Goal: Information Seeking & Learning: Learn about a topic

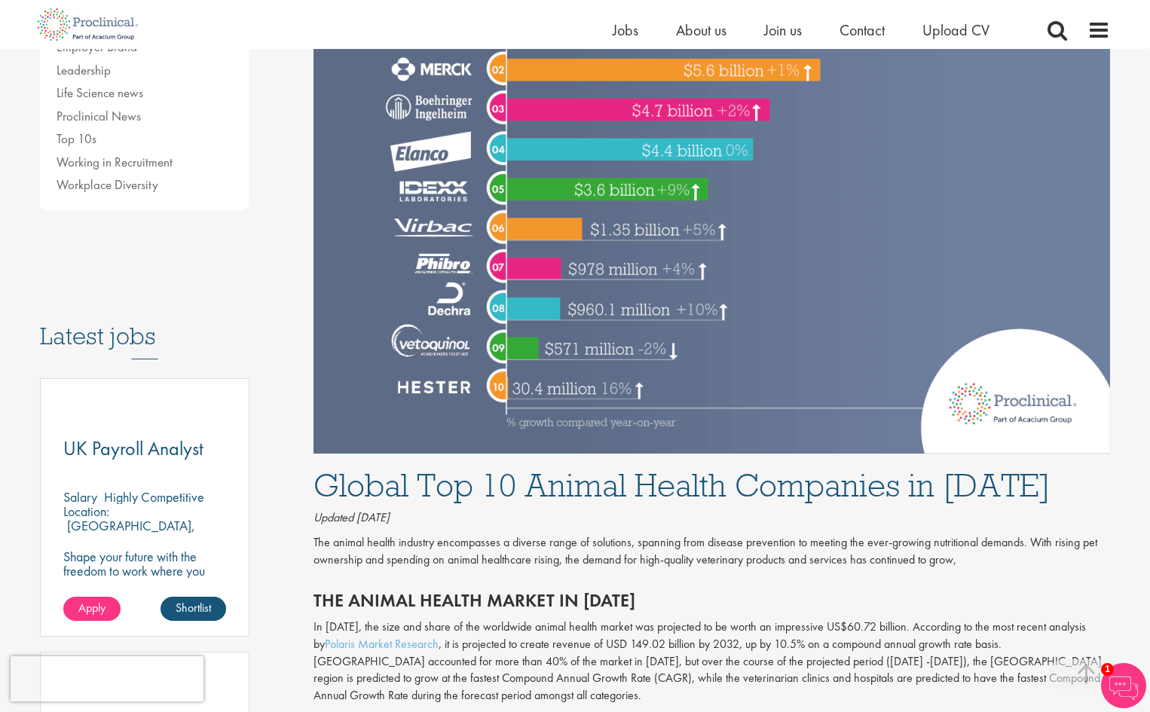
scroll to position [603, 0]
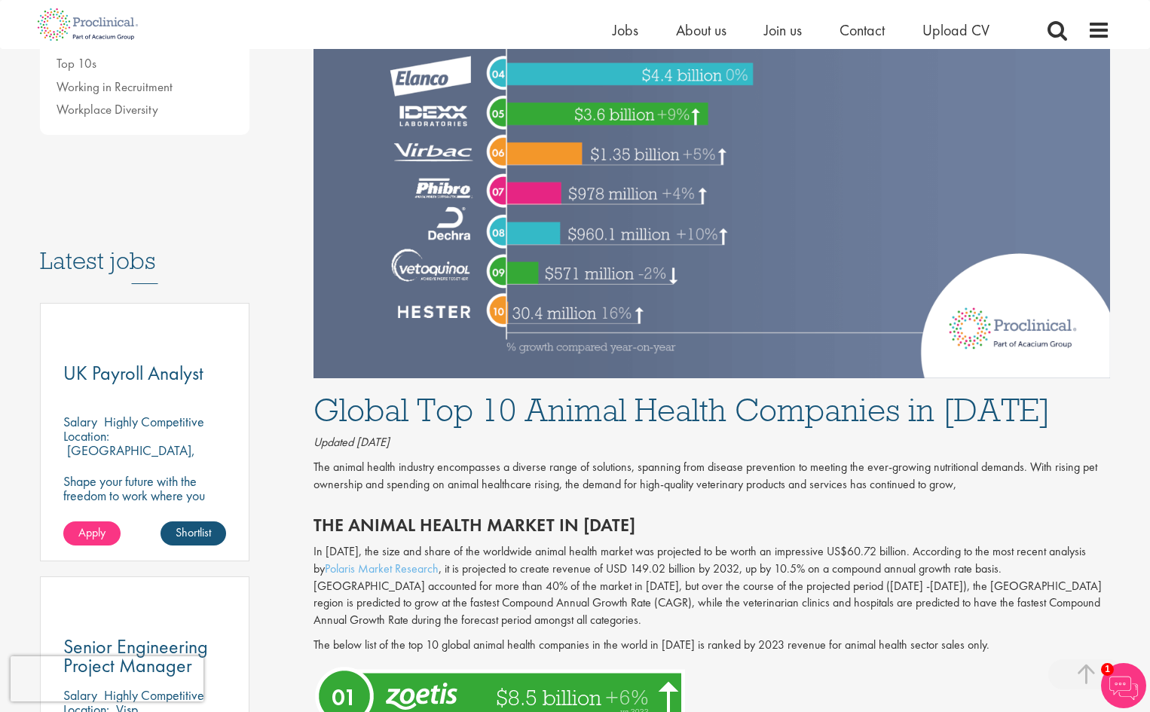
click at [385, 449] on icon "Updated [DATE]" at bounding box center [352, 442] width 76 height 16
click at [389, 440] on icon "Updated [DATE]" at bounding box center [352, 442] width 76 height 16
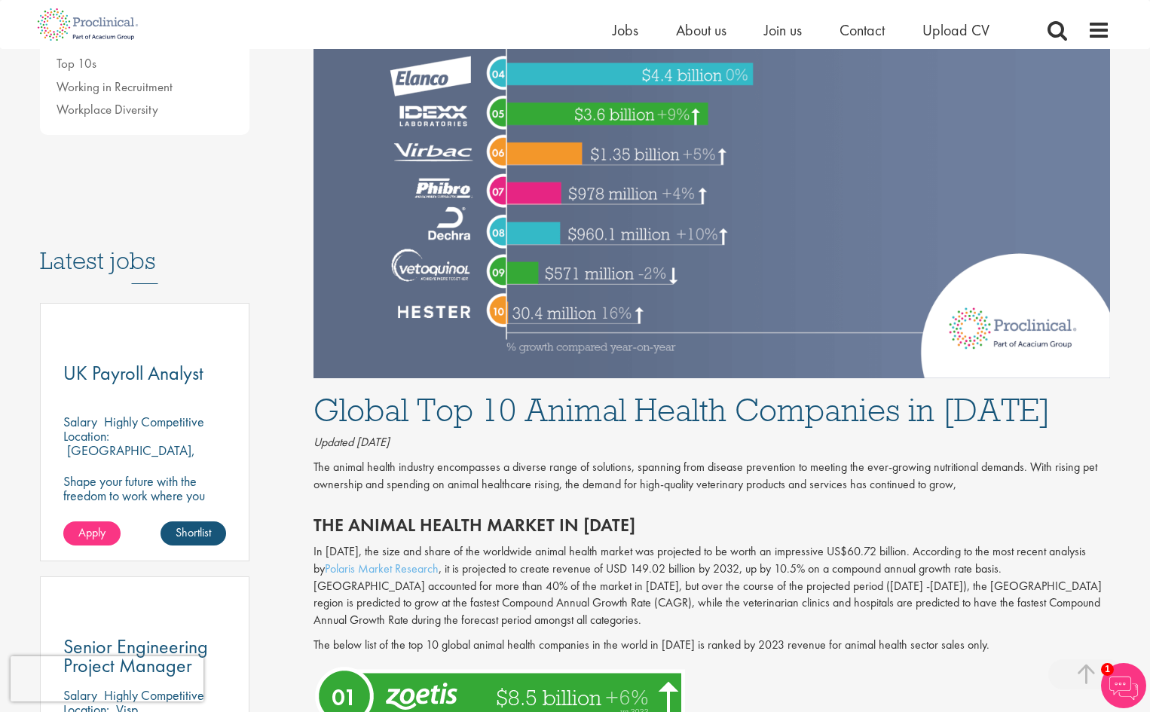
click at [448, 467] on p "The animal health industry encompasses a diverse range of solutions, spanning f…" at bounding box center [712, 476] width 797 height 35
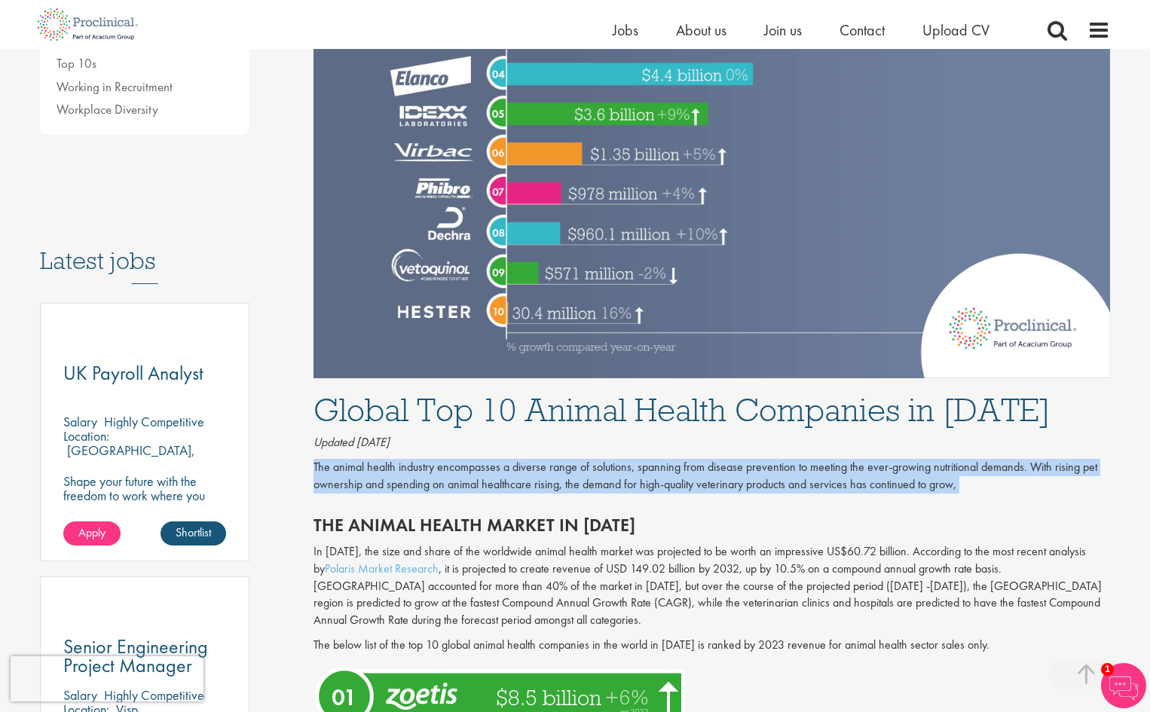
click at [448, 467] on p "The animal health industry encompasses a diverse range of solutions, spanning f…" at bounding box center [712, 476] width 797 height 35
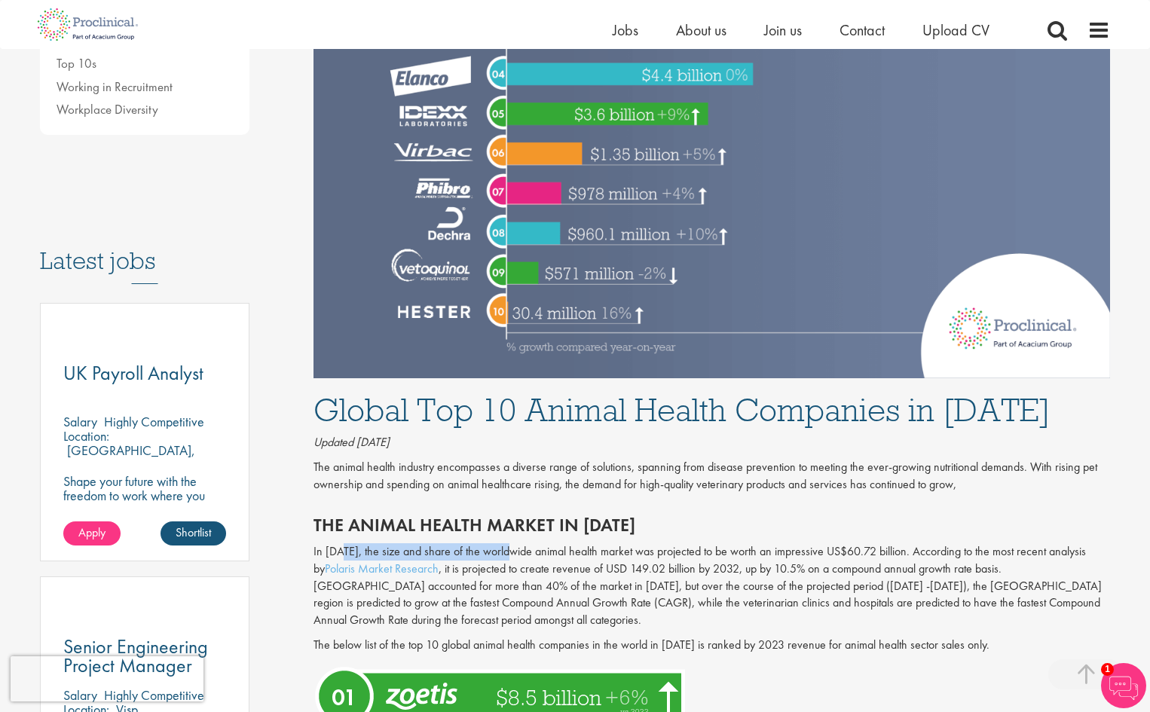
drag, startPoint x: 342, startPoint y: 548, endPoint x: 511, endPoint y: 548, distance: 168.8
click at [511, 548] on p "In [DATE], the size and share of the worldwide animal health market was project…" at bounding box center [712, 586] width 797 height 86
click at [554, 555] on p "In [DATE], the size and share of the worldwide animal health market was project…" at bounding box center [712, 586] width 797 height 86
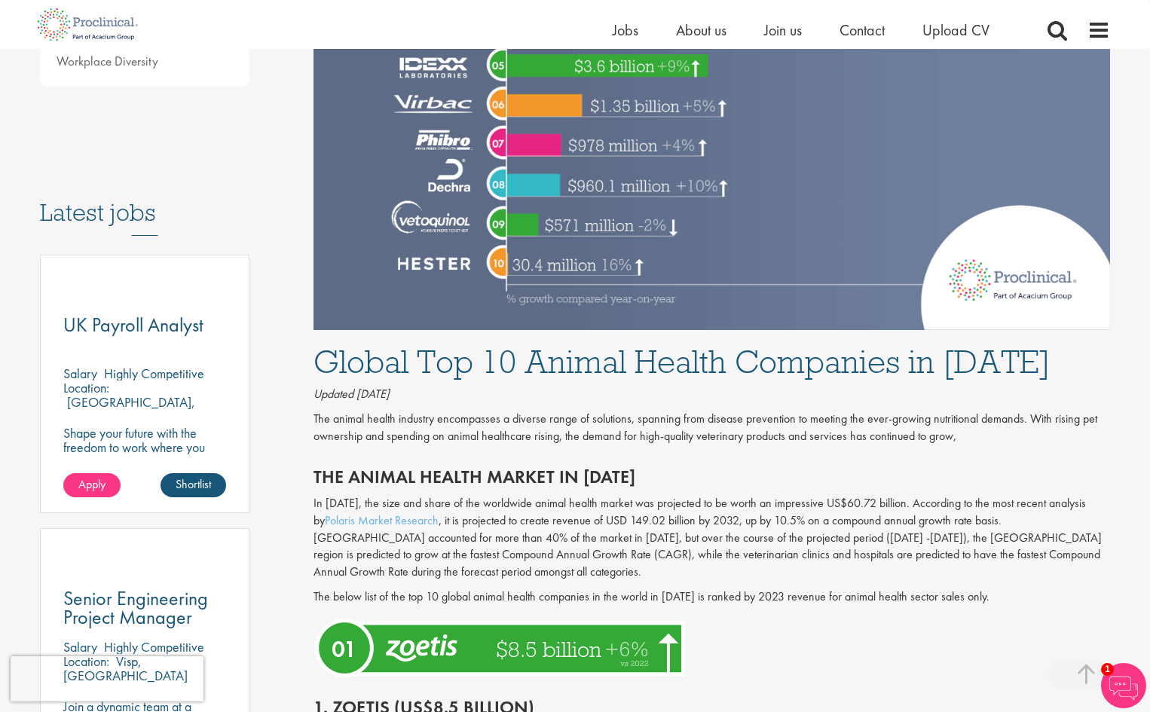
scroll to position [678, 0]
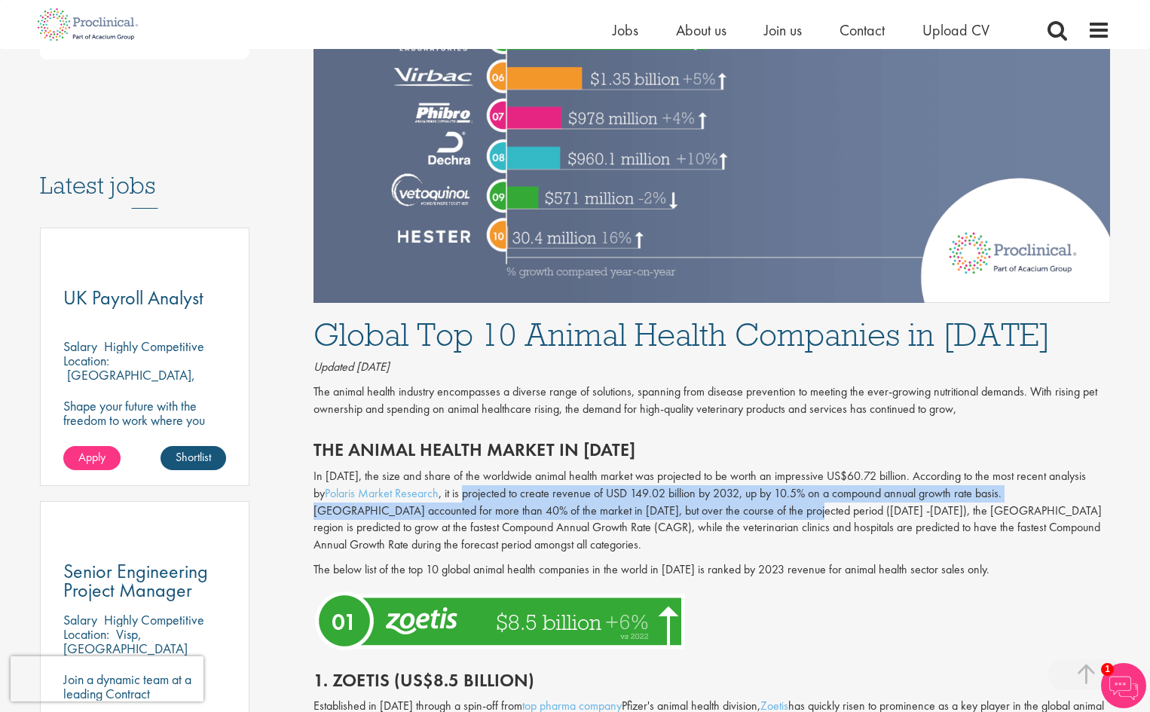
drag, startPoint x: 448, startPoint y: 494, endPoint x: 729, endPoint y: 519, distance: 281.5
click at [729, 519] on p "In [DATE], the size and share of the worldwide animal health market was project…" at bounding box center [712, 511] width 797 height 86
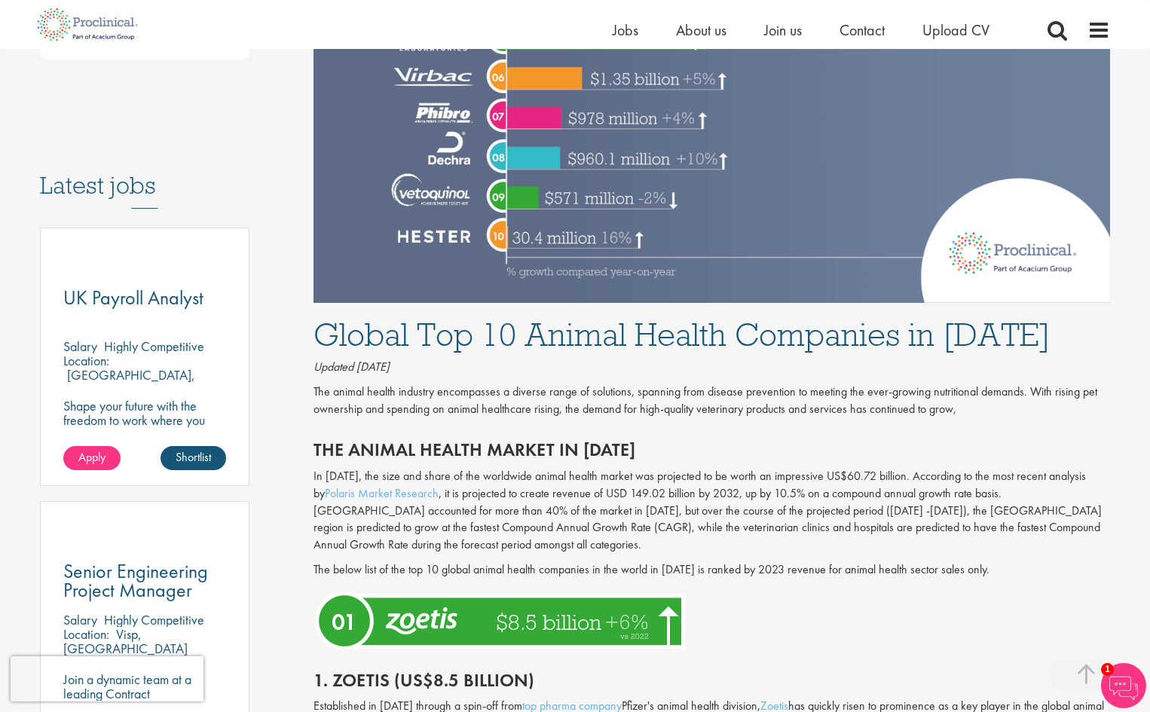
click at [704, 537] on p "In [DATE], the size and share of the worldwide animal health market was project…" at bounding box center [712, 511] width 797 height 86
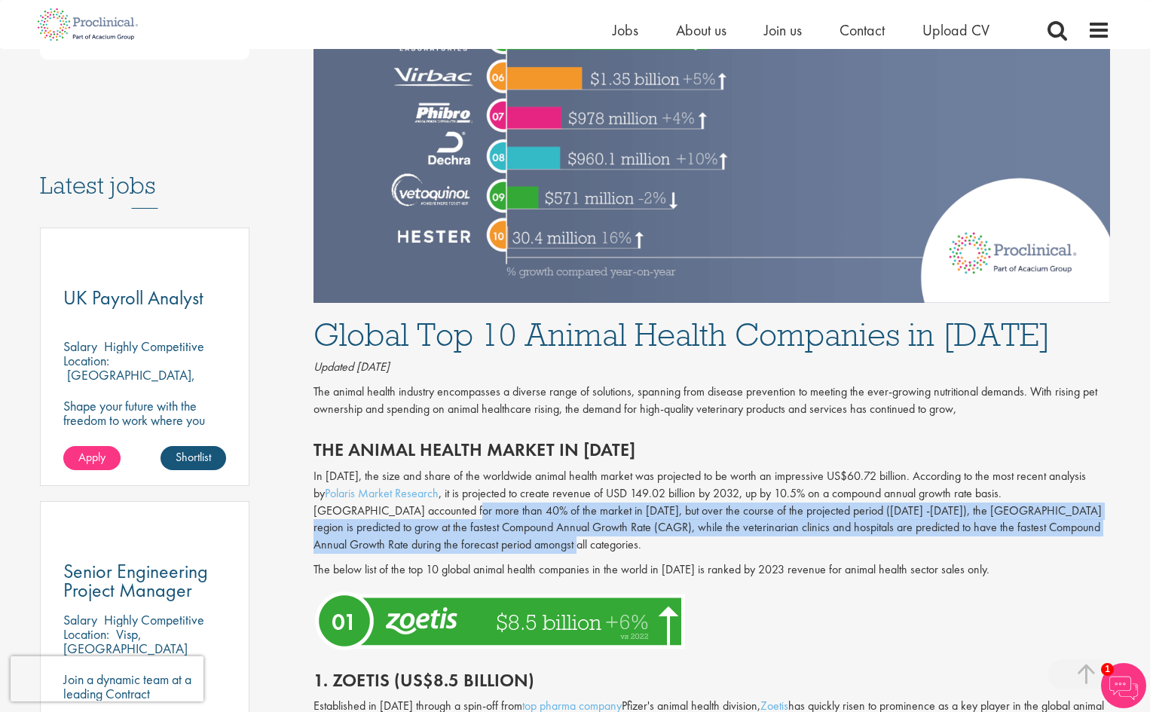
drag, startPoint x: 465, startPoint y: 544, endPoint x: 391, endPoint y: 509, distance: 81.6
click at [391, 509] on p "In [DATE], the size and share of the worldwide animal health market was project…" at bounding box center [712, 511] width 797 height 86
click at [472, 537] on p "In [DATE], the size and share of the worldwide animal health market was project…" at bounding box center [712, 511] width 797 height 86
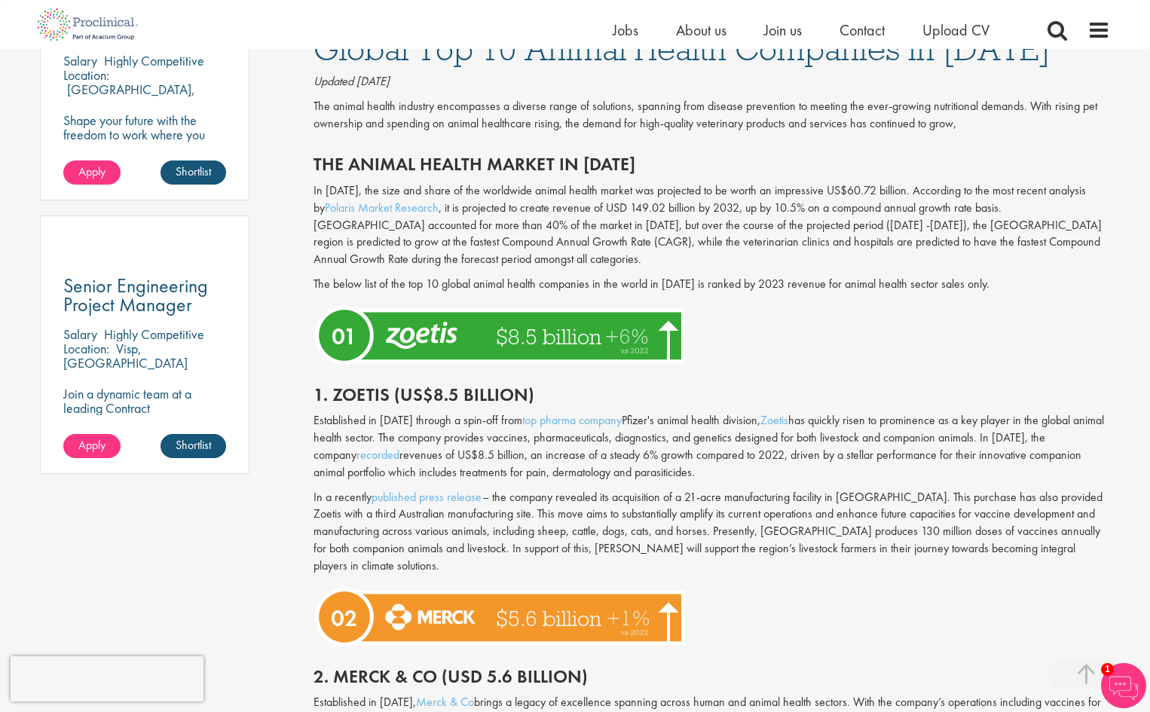
scroll to position [1055, 0]
